Goal: Task Accomplishment & Management: Manage account settings

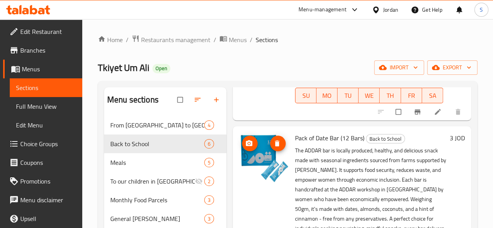
scroll to position [191, 0]
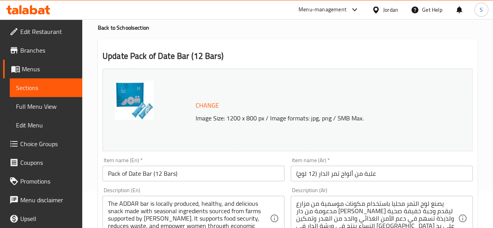
scroll to position [78, 0]
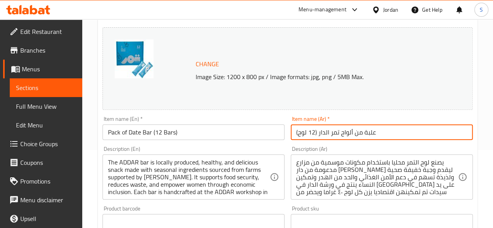
drag, startPoint x: 308, startPoint y: 130, endPoint x: 314, endPoint y: 132, distance: 6.0
click at [314, 132] on input "علبة من ألواح تمر الدار (12 لوح)" at bounding box center [382, 132] width 182 height 16
type input "علبة من ألواح تمر الدار (24 لوح)"
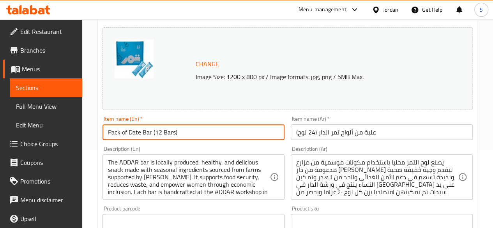
drag, startPoint x: 160, startPoint y: 133, endPoint x: 156, endPoint y: 133, distance: 3.9
click at [156, 133] on input "Pack of Date Bar (12 Bars)" at bounding box center [193, 132] width 182 height 16
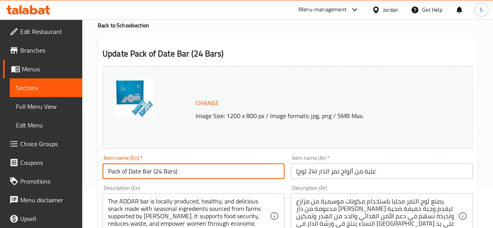
type input "Pack of Date Bar (24 Bars)"
click at [108, 200] on div "The ADDAR bar is locally produced, healthy, and delicious snack made with seaso…" at bounding box center [193, 215] width 182 height 45
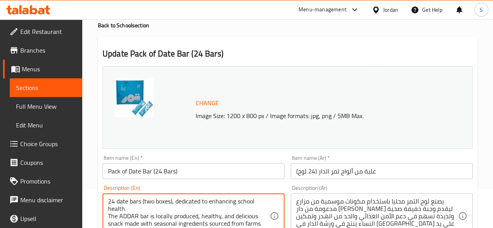
type textarea "24 date bars (two boxes), dedicated to enhancing school health. The ADDAR bar i…"
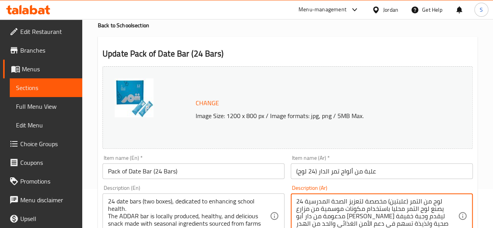
drag, startPoint x: 302, startPoint y: 201, endPoint x: 295, endPoint y: 201, distance: 7.0
click at [295, 201] on div "24 لوح من التمر (علبتين) مخصصة لتعزيز الصحة المدرسية يصنع لوح التمر محليا باستخ…" at bounding box center [382, 215] width 182 height 45
click at [448, 200] on textarea "لوح من التمر (علبتين) مخصصة لتعزيز الصحة المدرسية يصنع لوح التمر محليا باستخدام…" at bounding box center [377, 215] width 162 height 37
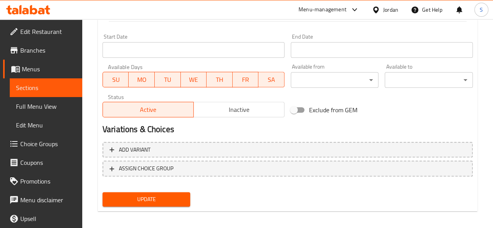
scroll to position [334, 0]
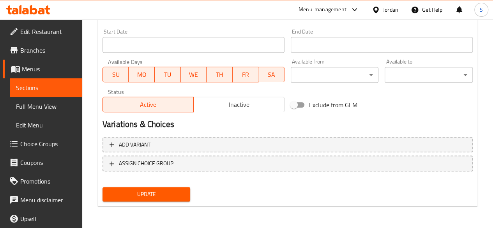
type textarea "لوح من التمر (علبتين) مخصصة لتعزيز الصحة المدرسية 24 يصنع لوح التمر محليا باستخ…"
click at [160, 191] on span "Update" at bounding box center [147, 194] width 76 height 10
